Goal: Transaction & Acquisition: Book appointment/travel/reservation

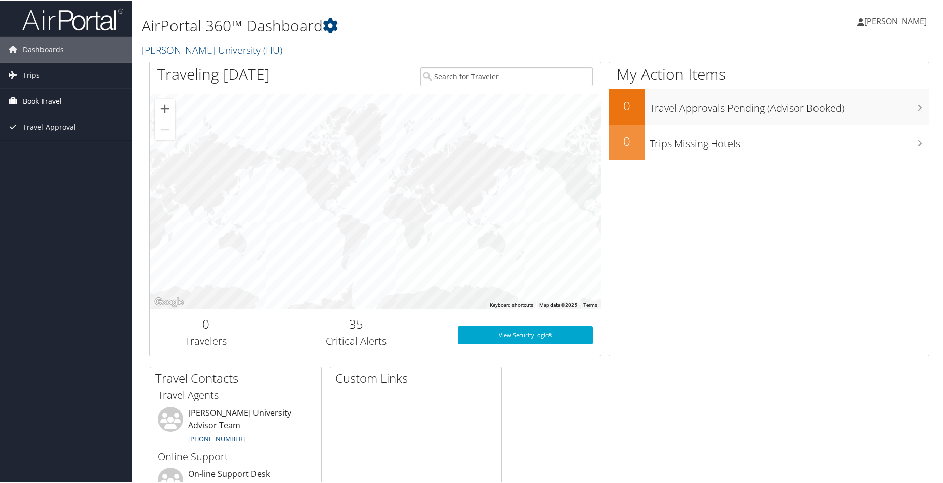
click at [49, 99] on span "Book Travel" at bounding box center [42, 100] width 39 height 25
click at [64, 133] on link "Book/Manage Online Trips" at bounding box center [66, 135] width 132 height 15
click at [63, 136] on link "Book/Manage Online Trips" at bounding box center [66, 135] width 132 height 15
